Goal: Subscribe to service/newsletter

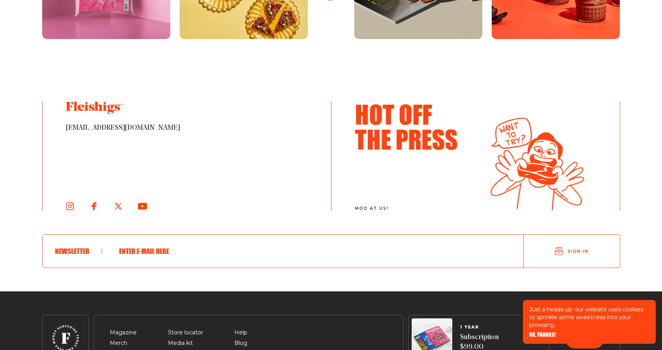
scroll to position [4279, 0]
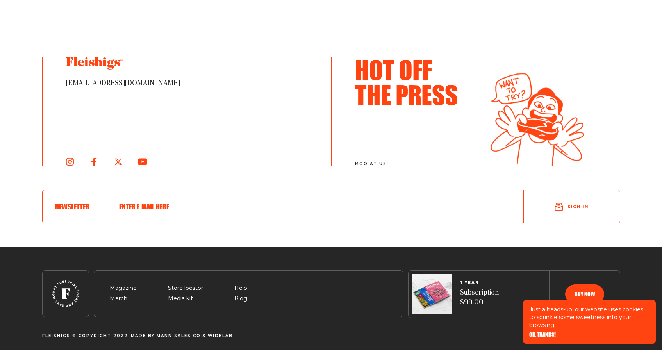
click at [154, 200] on input "text" at bounding box center [306, 206] width 384 height 20
click at [269, 223] on div "[EMAIL_ADDRESS][DOMAIN_NAME] Hot Off The Press moo at [GEOGRAPHIC_DATA]! Newsle…" at bounding box center [331, 152] width 578 height 190
click at [188, 205] on input "[EMAIL_ADDRESS][DOMAIN_NAME]" at bounding box center [306, 206] width 384 height 20
type input "[EMAIL_ADDRESS][DOMAIN_NAME]"
click at [585, 197] on button "Sign in" at bounding box center [571, 206] width 96 height 27
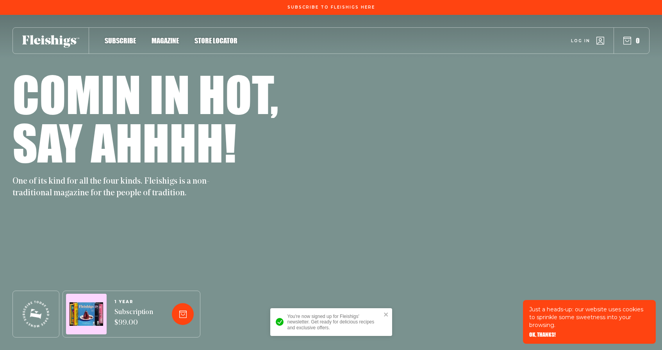
scroll to position [4279, 0]
